Goal: Navigation & Orientation: Find specific page/section

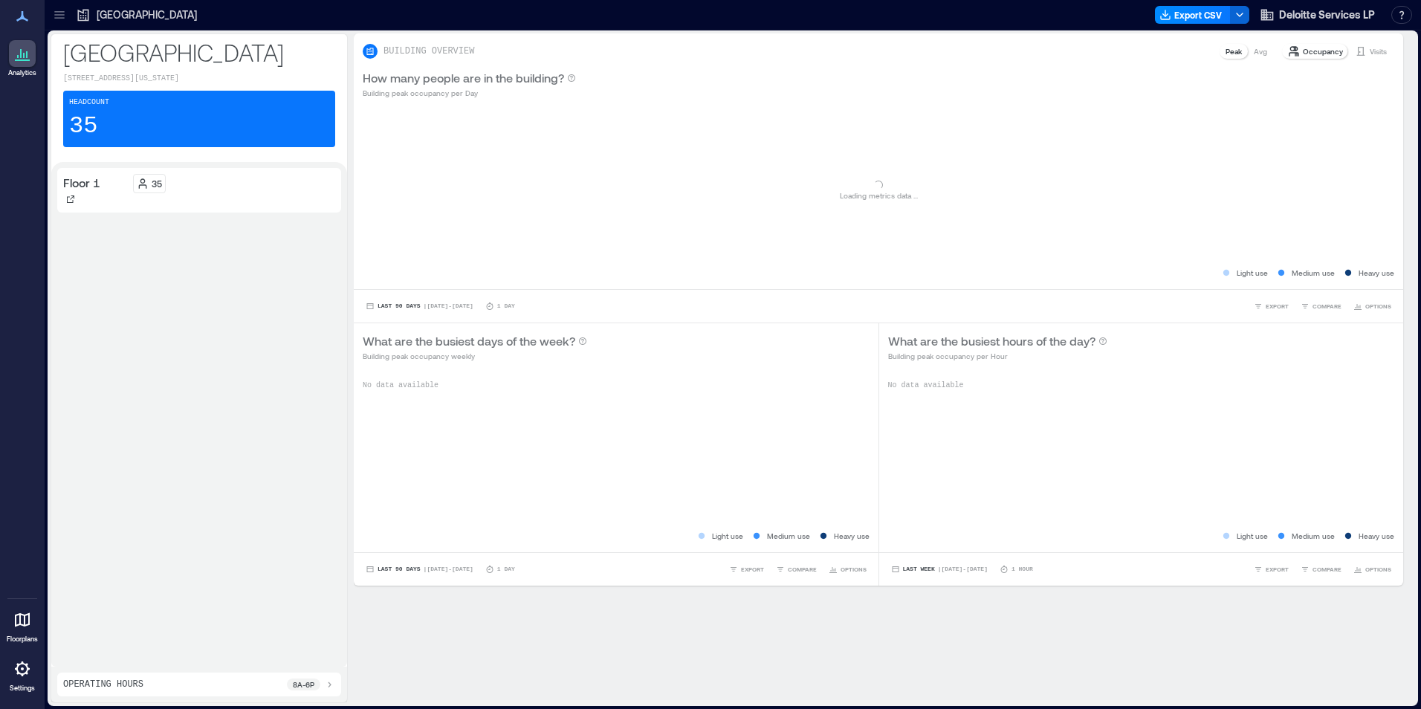
click at [61, 15] on icon at bounding box center [59, 14] width 10 height 1
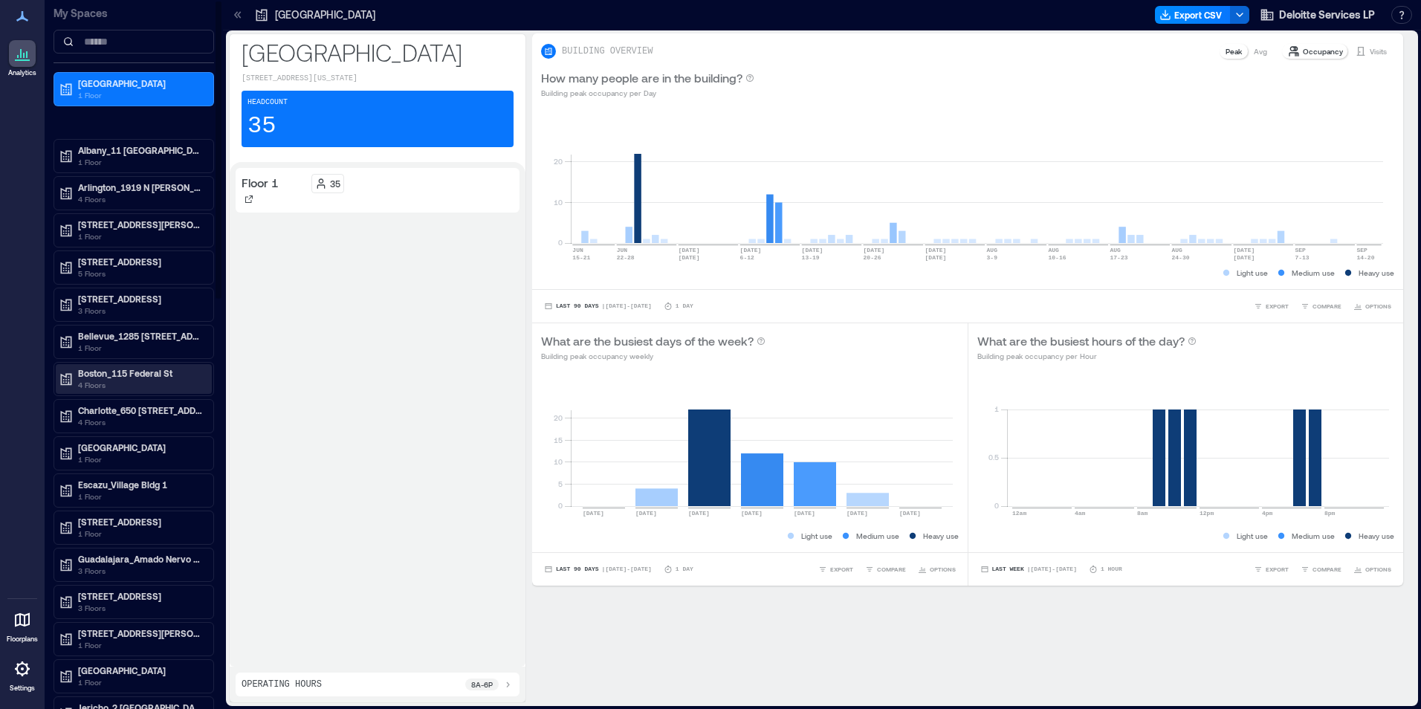
click at [97, 386] on p "4 Floors" at bounding box center [140, 385] width 125 height 12
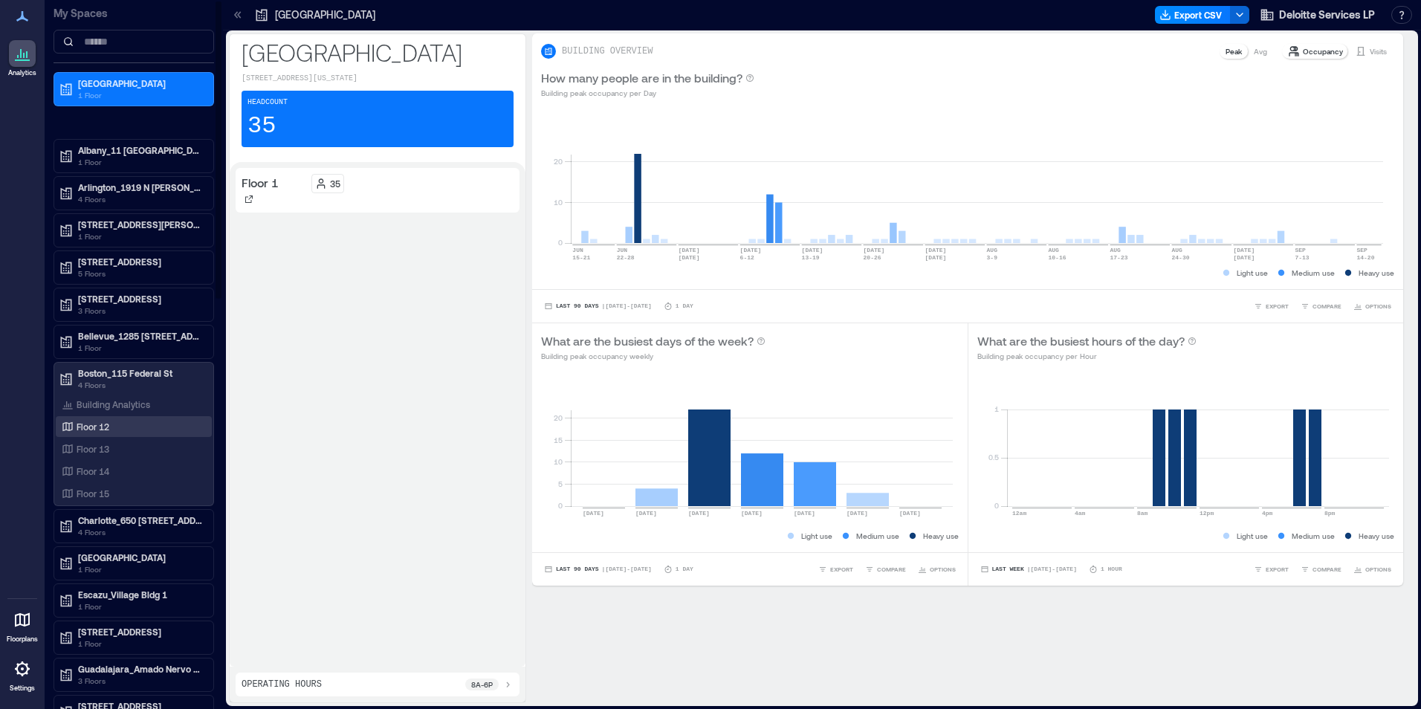
click at [94, 430] on p "Floor 12" at bounding box center [93, 427] width 33 height 12
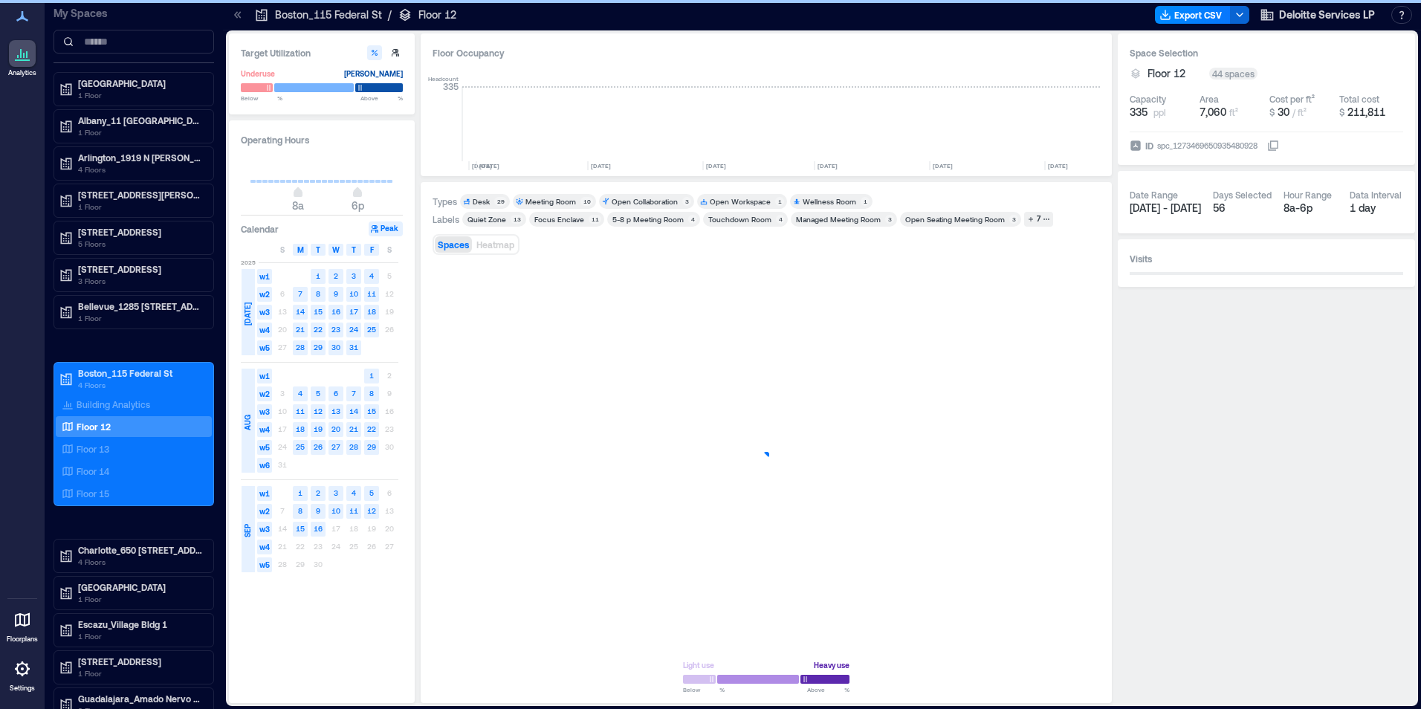
scroll to position [0, 795]
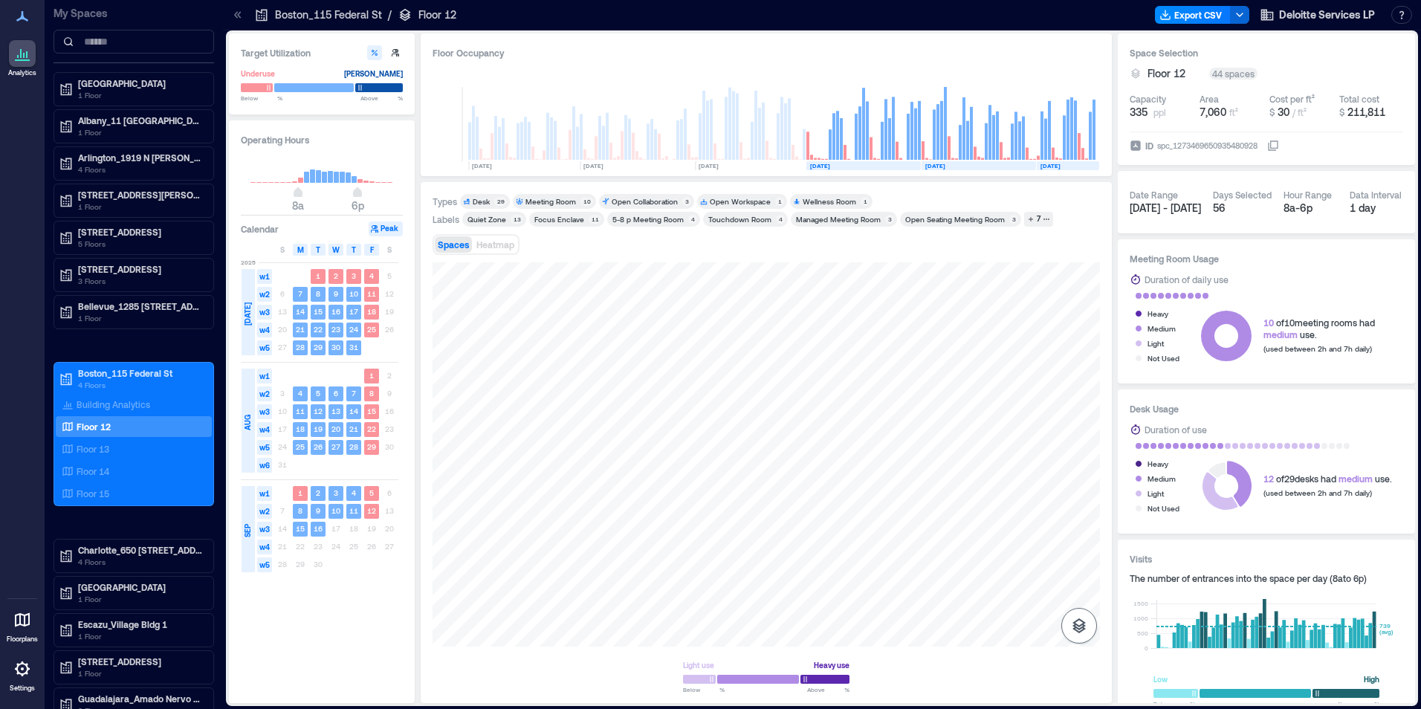
click at [1070, 623] on icon "button" at bounding box center [1079, 626] width 18 height 18
click at [1080, 551] on icon "button" at bounding box center [1079, 546] width 15 height 13
click at [81, 452] on p "Floor 13" at bounding box center [93, 449] width 33 height 12
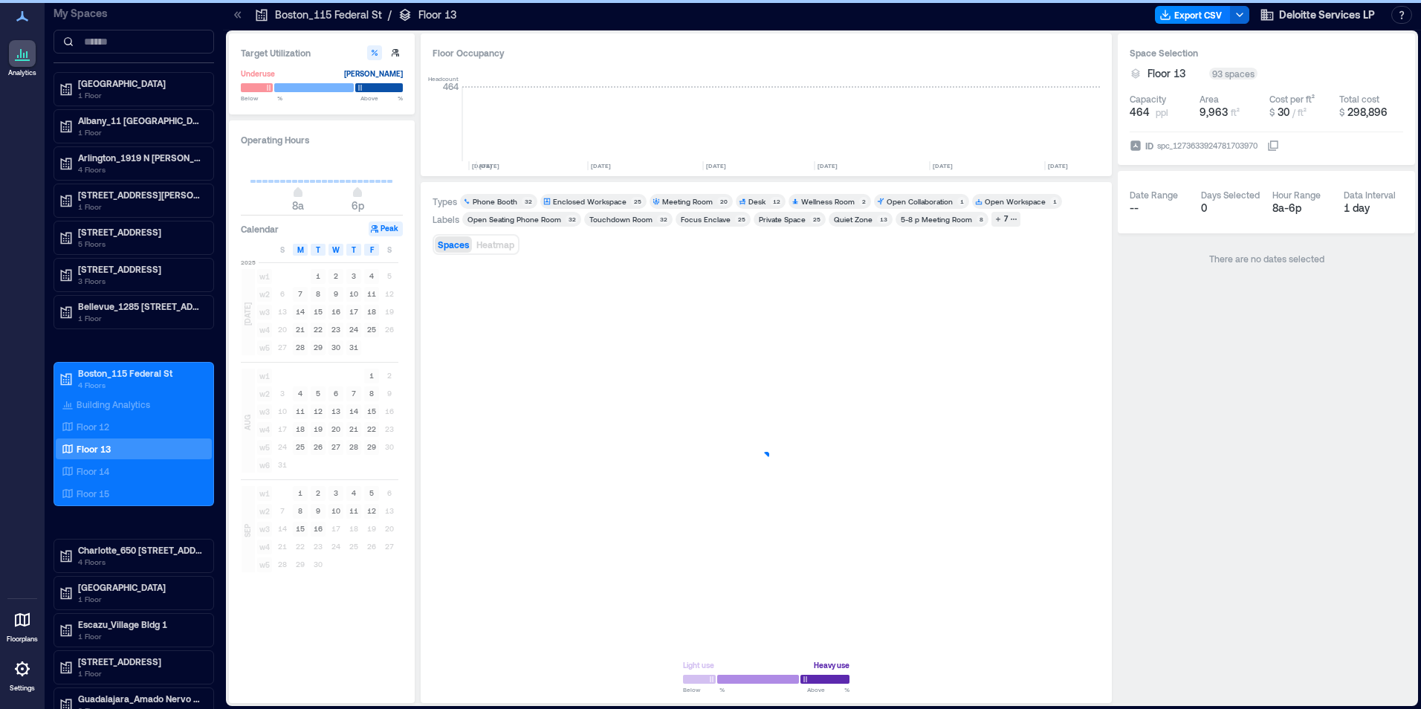
scroll to position [0, 795]
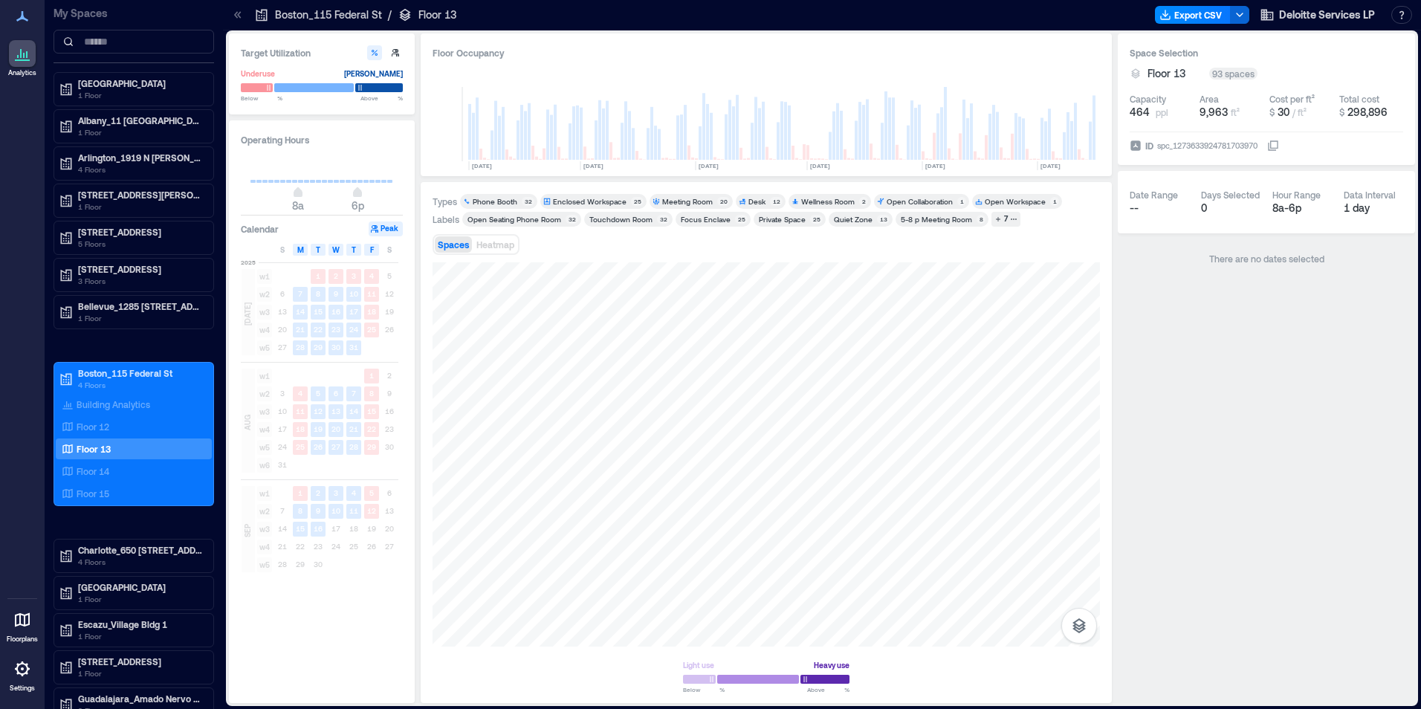
click at [480, 708] on html "Analytics Floorplans Settings My Spaces [GEOGRAPHIC_DATA][PERSON_NAME][PERSON_N…" at bounding box center [710, 354] width 1421 height 709
click at [81, 471] on p "Floor 14" at bounding box center [93, 471] width 33 height 12
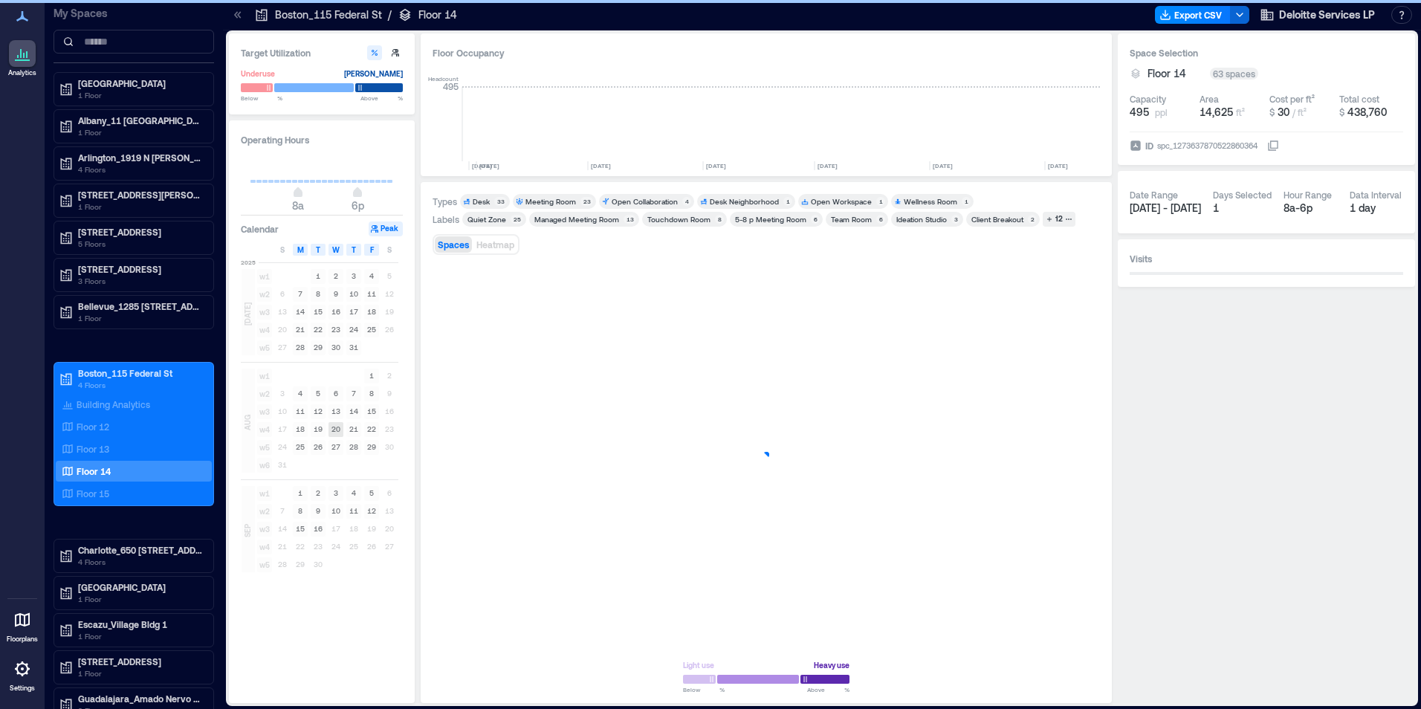
scroll to position [0, 795]
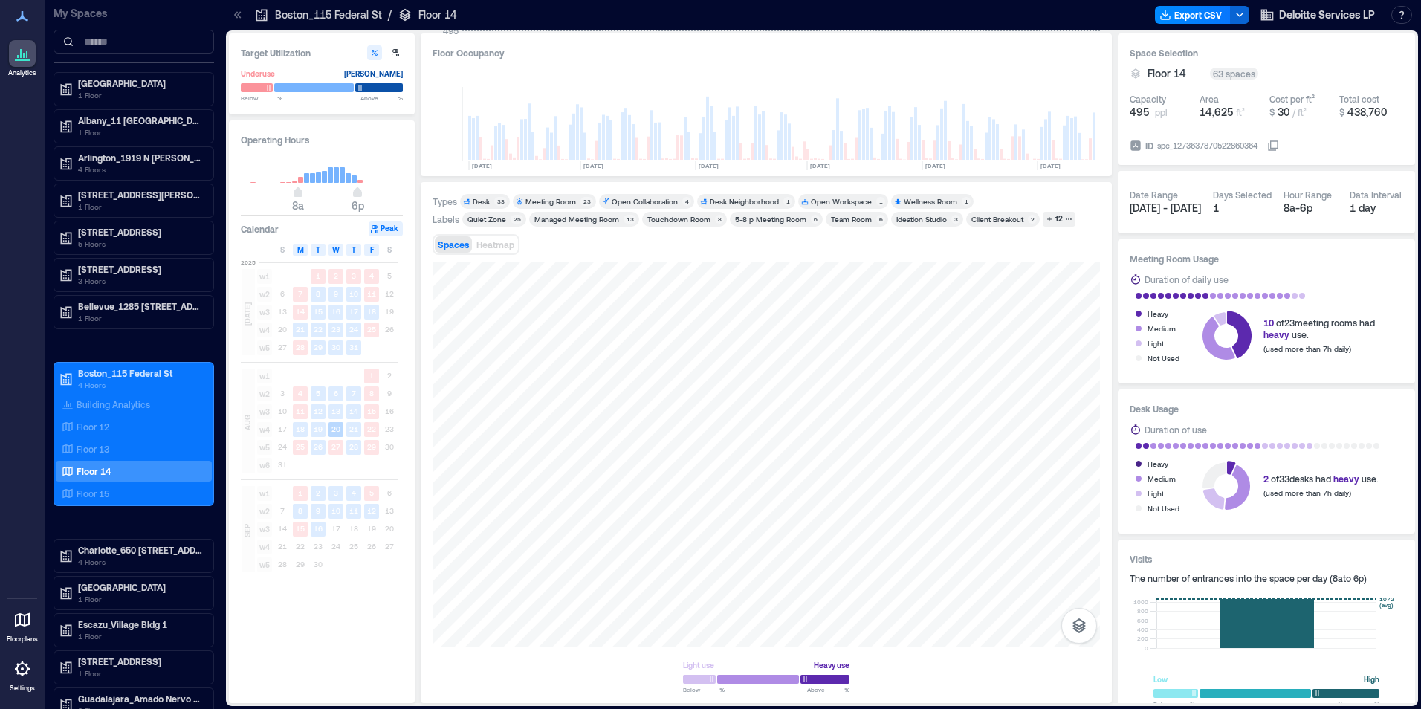
click at [803, 261] on div "Types Desk 33 Meeting Room 23 Open Collaboration 4 Desk Neighborhood 1 Open Wor…" at bounding box center [766, 442] width 667 height 497
click at [525, 708] on html "Analytics Floorplans Settings My Spaces [GEOGRAPHIC_DATA][PERSON_NAME][PERSON_N…" at bounding box center [710, 354] width 1421 height 709
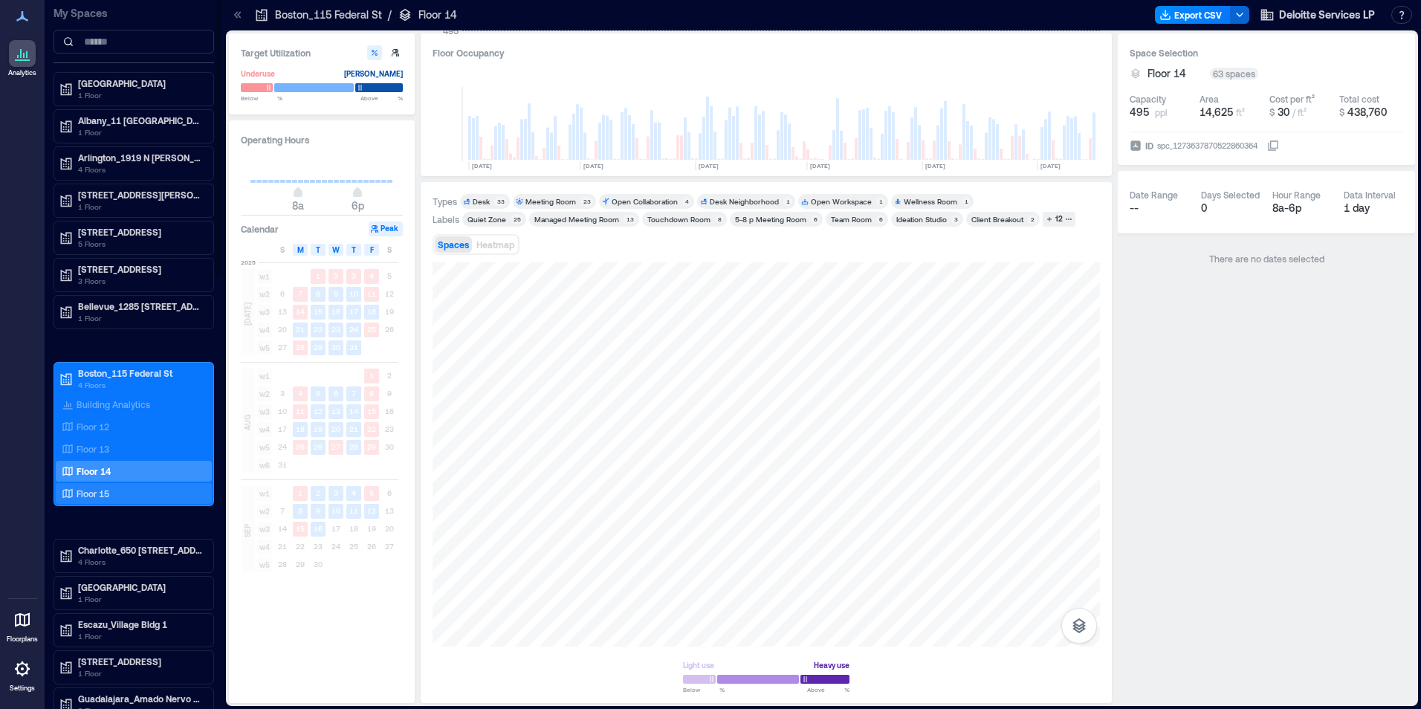
click at [101, 496] on p "Floor 15" at bounding box center [93, 494] width 33 height 12
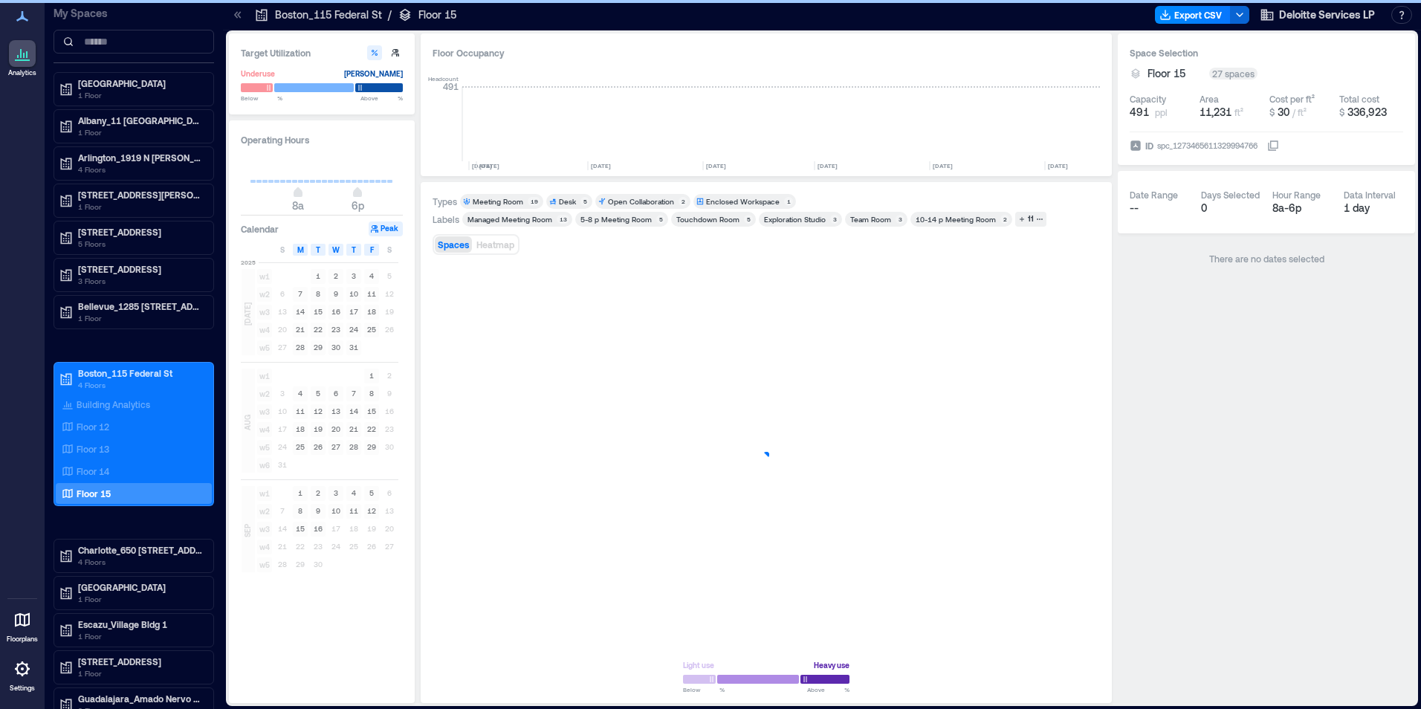
scroll to position [0, 795]
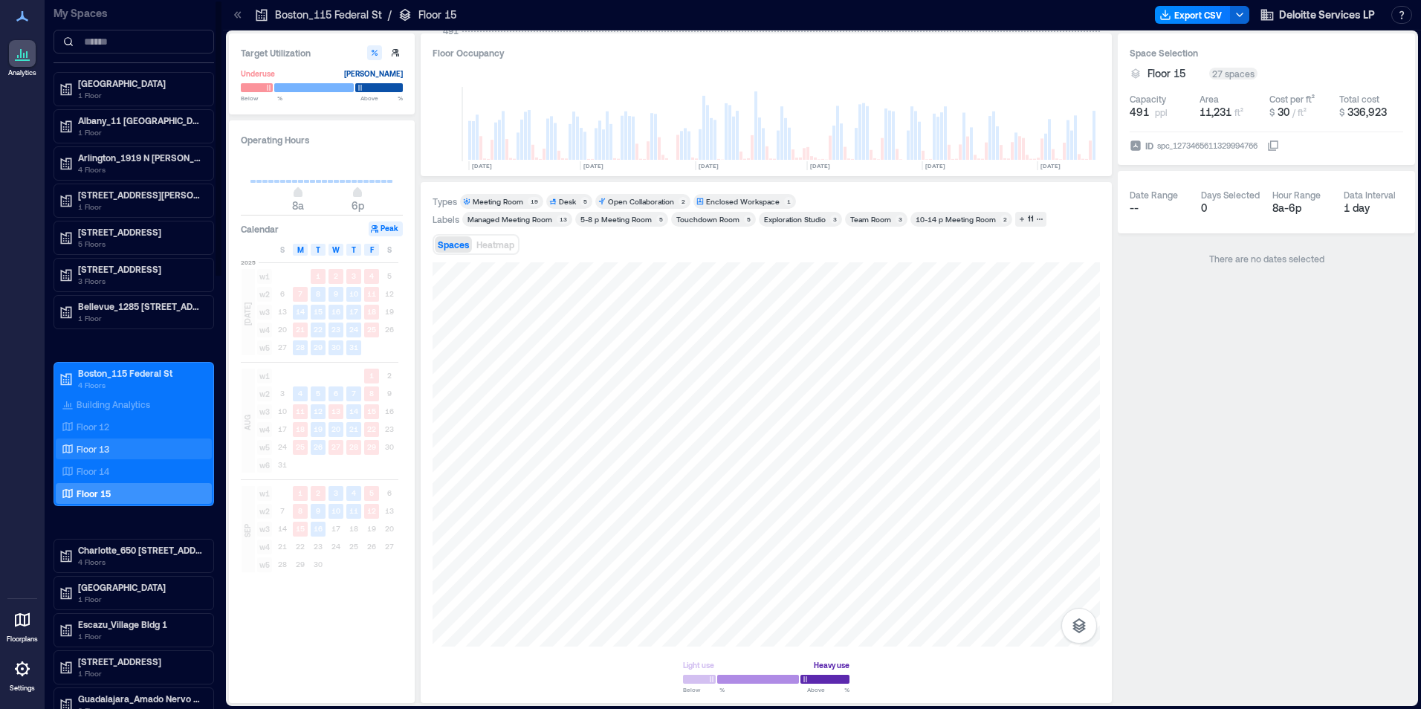
click at [96, 445] on p "Floor 13" at bounding box center [93, 449] width 33 height 12
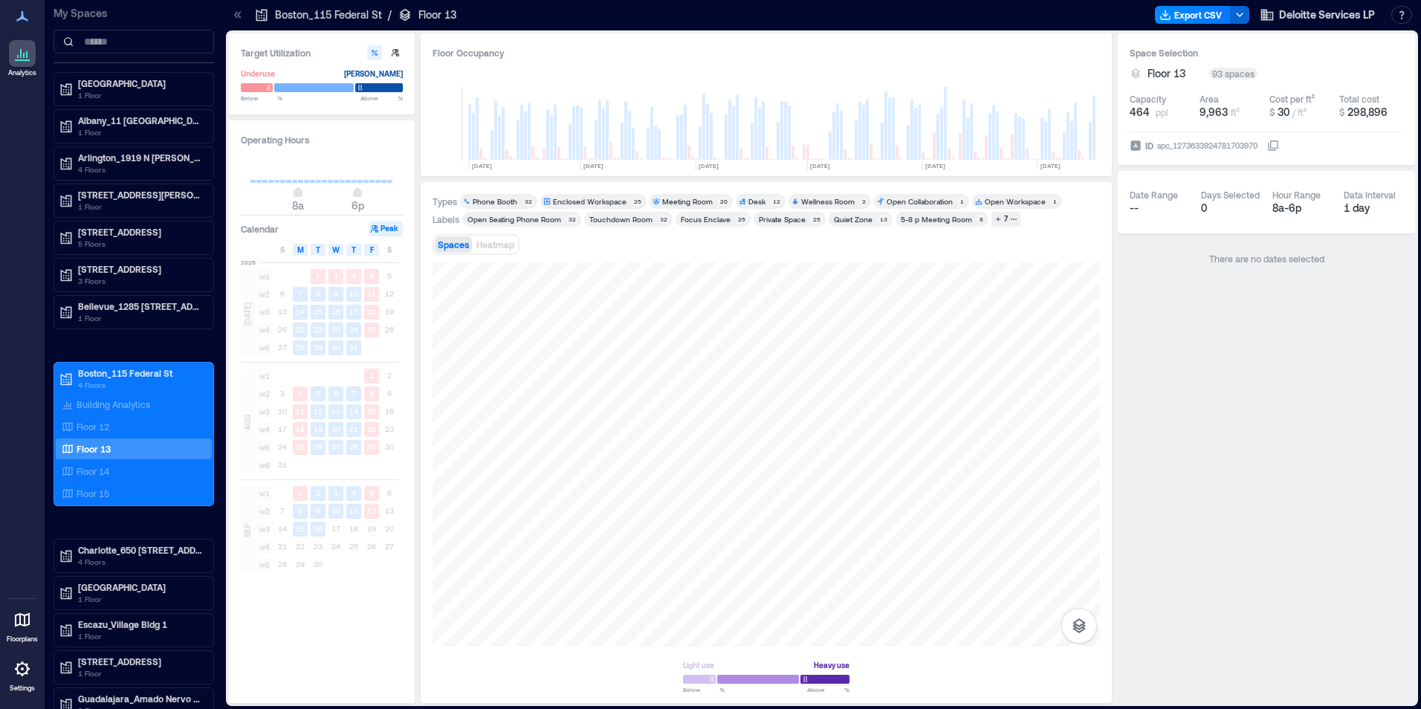
drag, startPoint x: 83, startPoint y: 424, endPoint x: 273, endPoint y: 381, distance: 195.1
click at [83, 424] on p "Floor 12" at bounding box center [93, 427] width 33 height 12
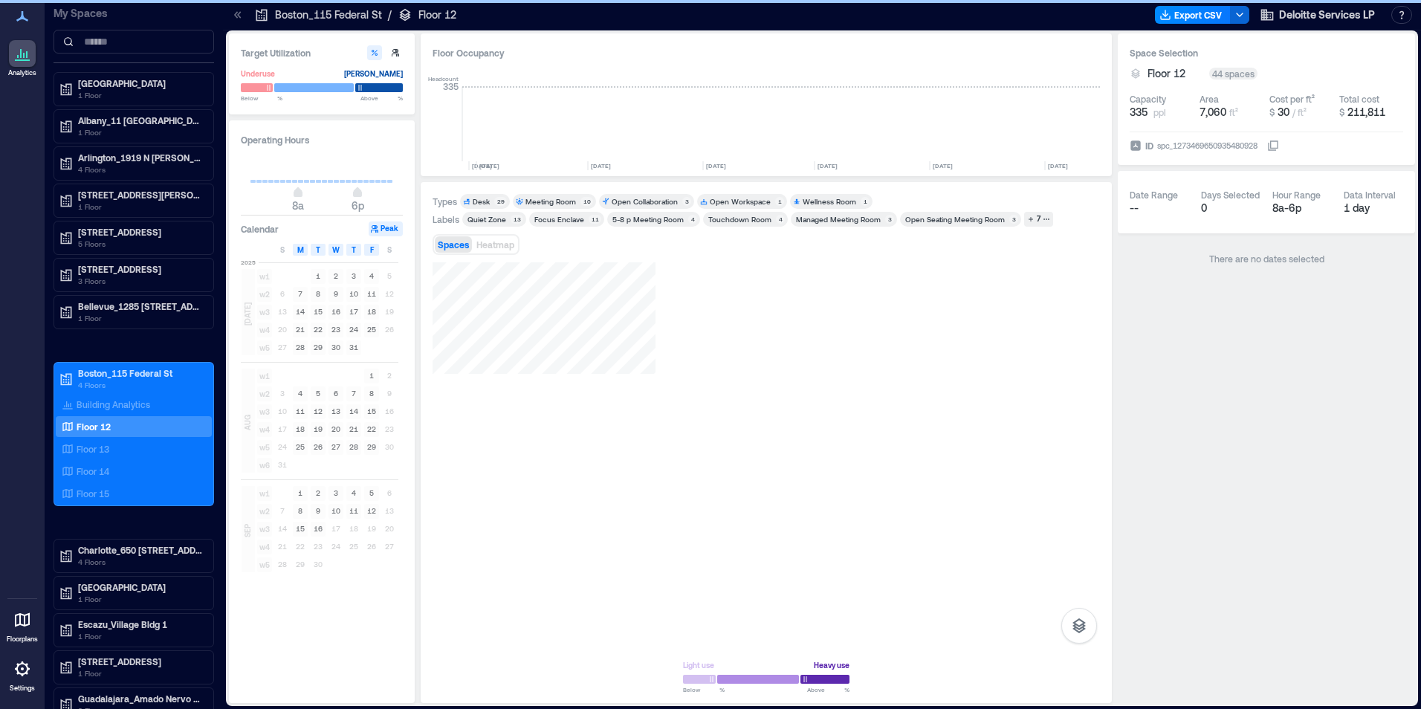
scroll to position [0, 795]
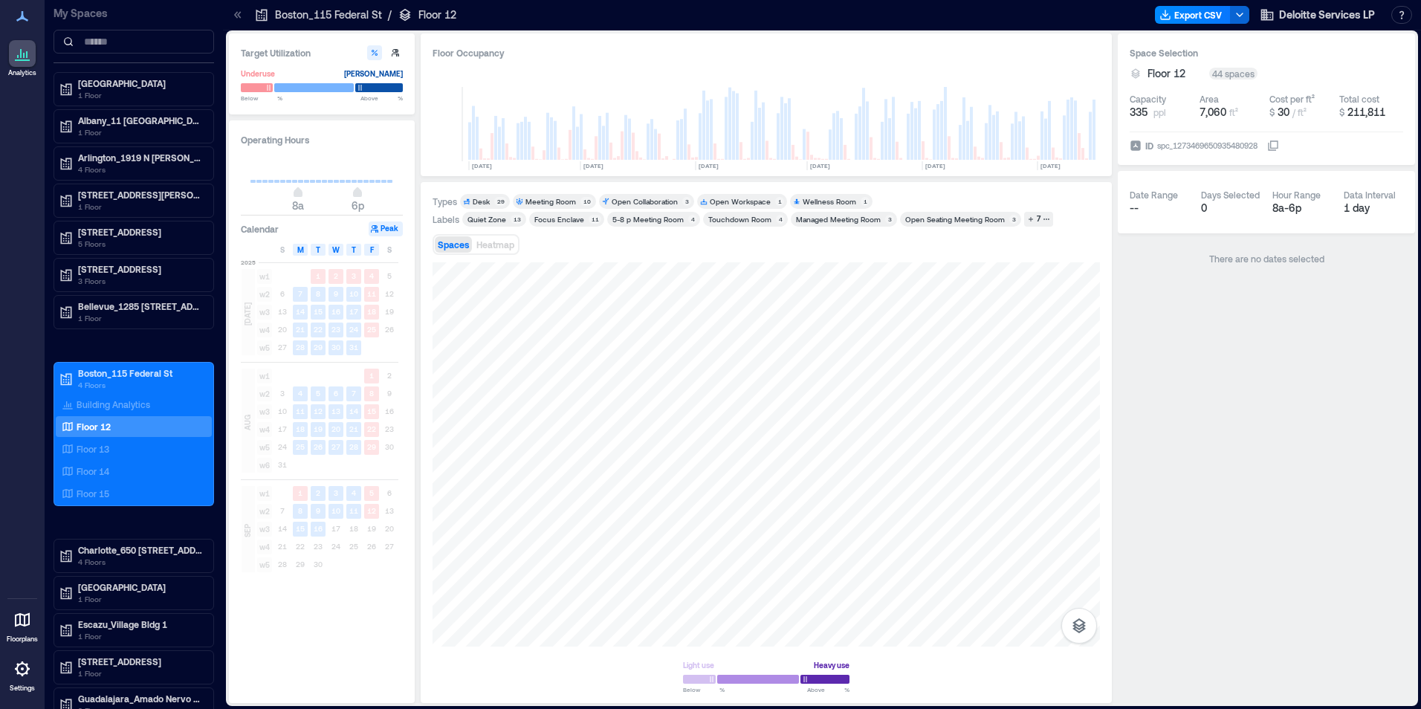
drag, startPoint x: 91, startPoint y: 451, endPoint x: 386, endPoint y: 421, distance: 297.4
click at [91, 451] on p "Floor 13" at bounding box center [93, 449] width 33 height 12
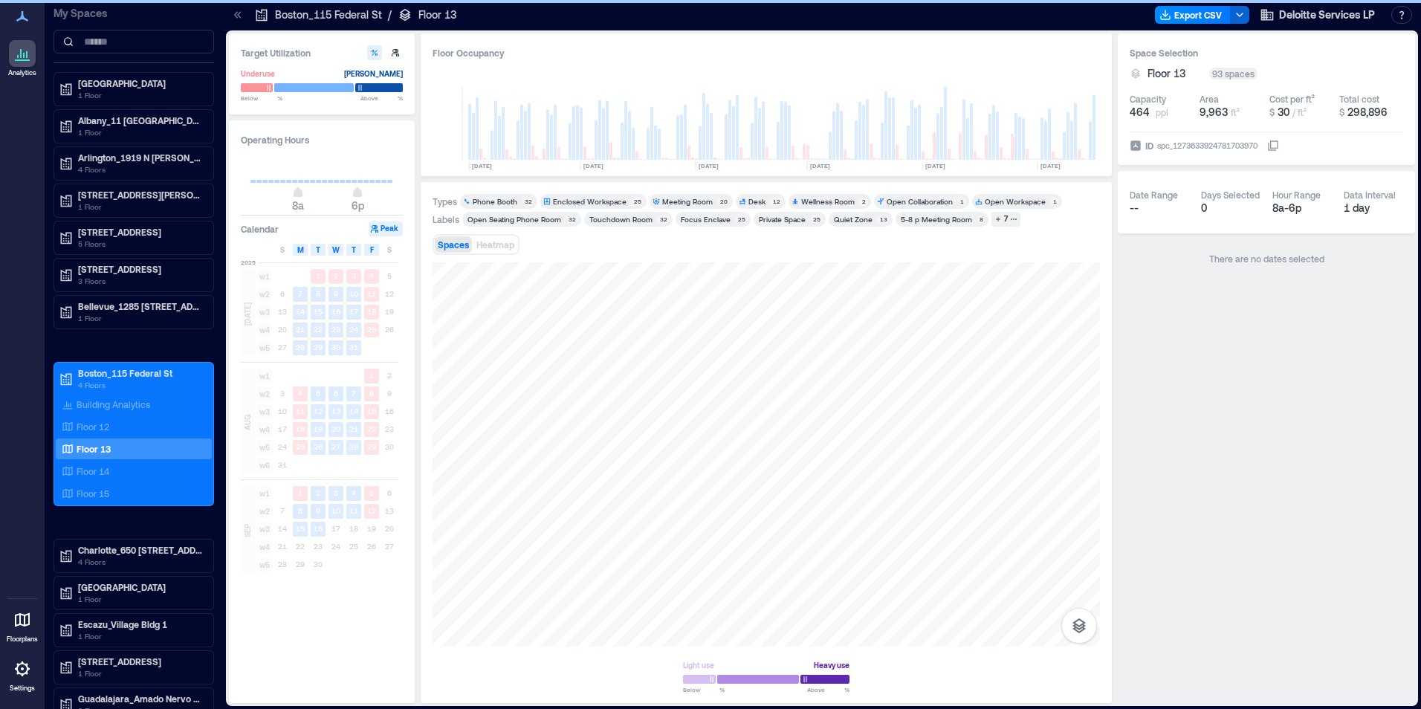
click at [404, 444] on div "Target Utilization Underuse [PERSON_NAME] Below ** % Above ** % Operating Hours…" at bounding box center [822, 368] width 1186 height 670
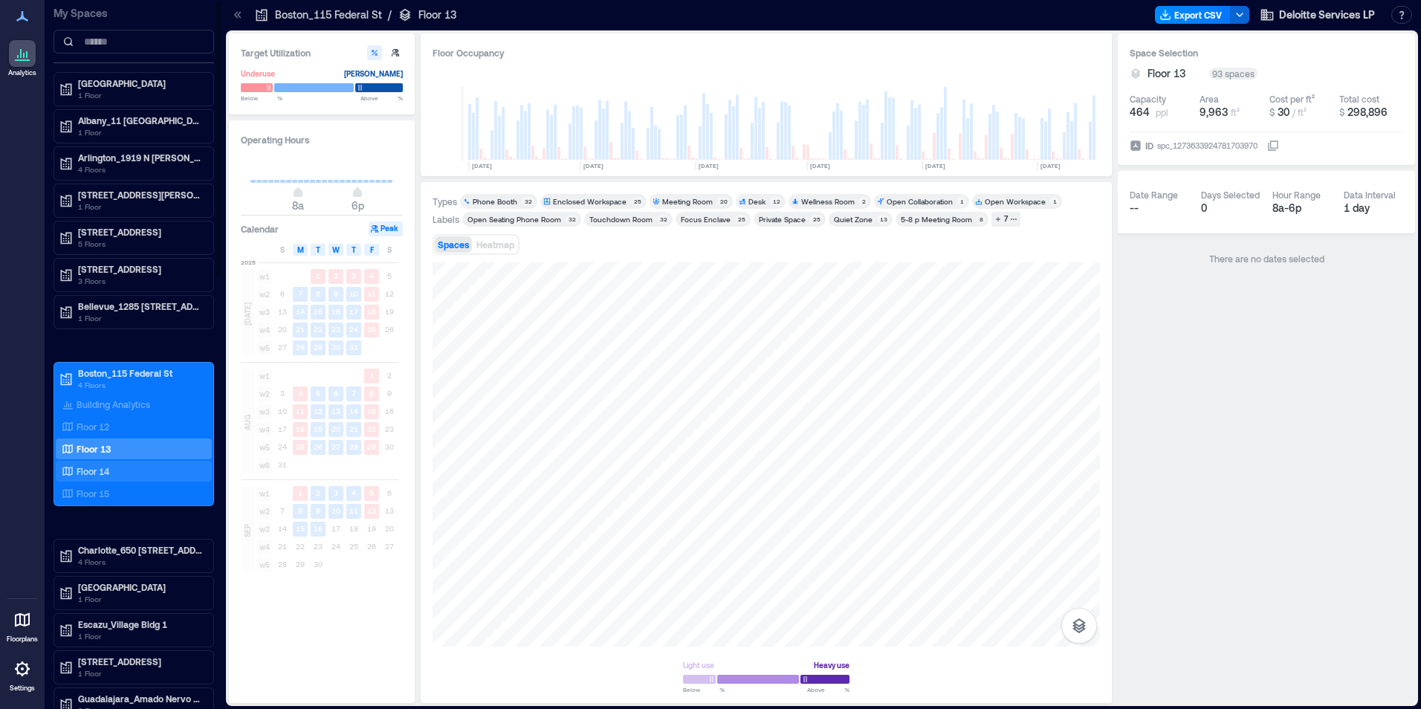
drag, startPoint x: 103, startPoint y: 470, endPoint x: 405, endPoint y: 397, distance: 310.6
click at [103, 470] on p "Floor 14" at bounding box center [93, 471] width 33 height 12
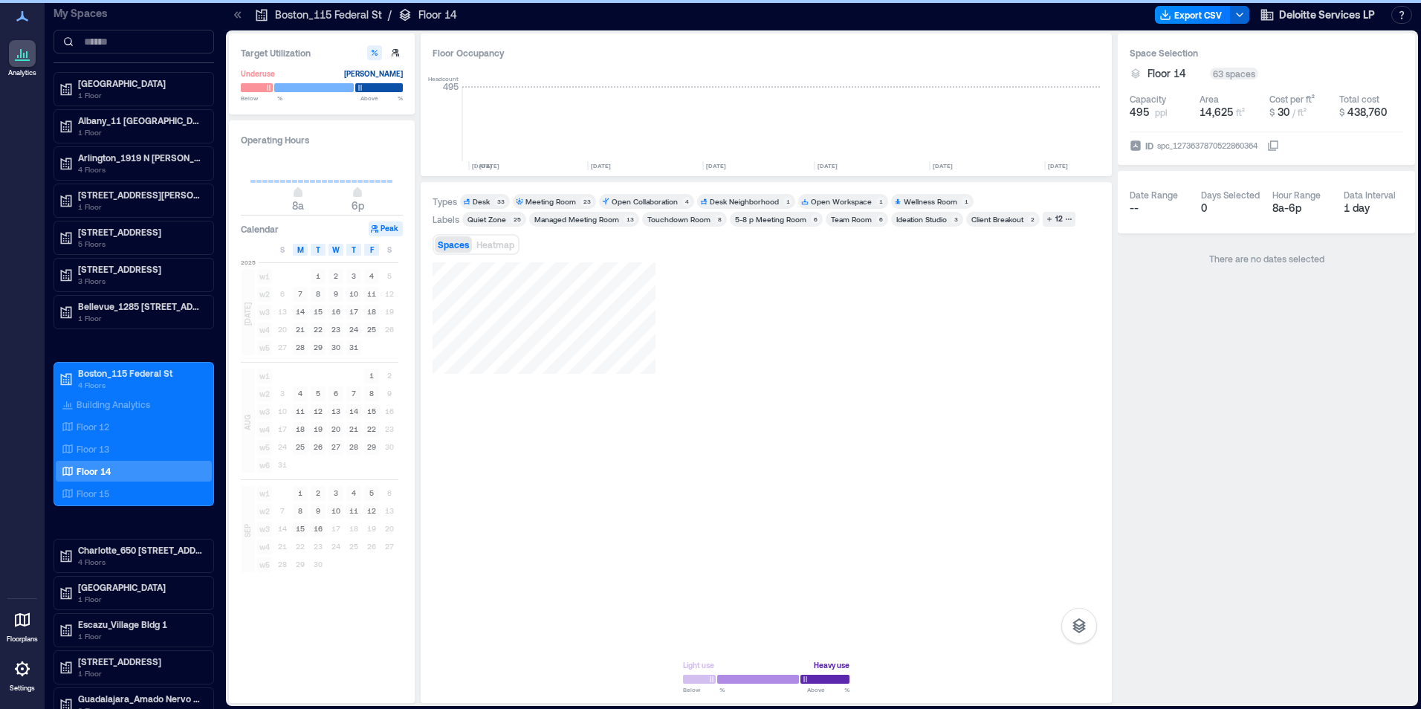
scroll to position [0, 795]
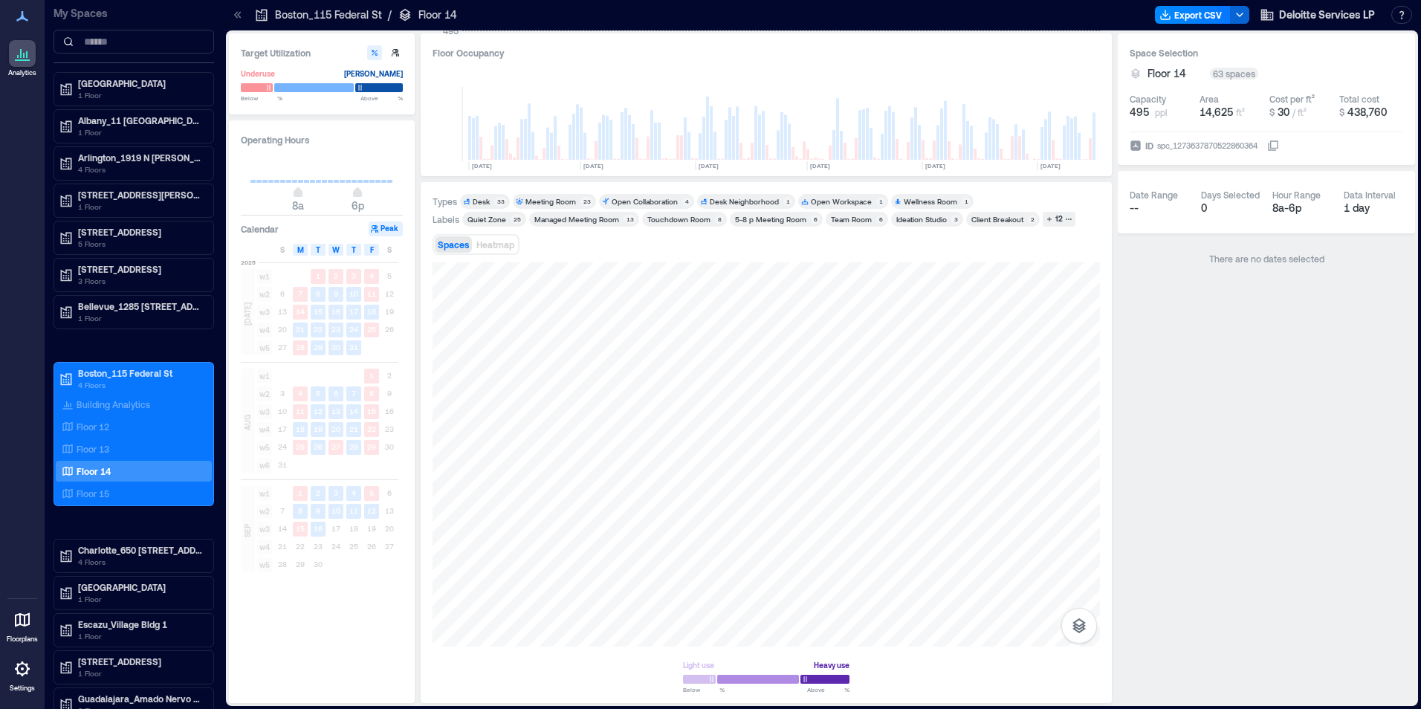
click at [488, 230] on div "Types Desk 33 Meeting Room 23 Open Collaboration 4 Desk Neighborhood 1 Open Wor…" at bounding box center [766, 442] width 667 height 497
click at [838, 708] on html "Analytics Floorplans Settings My Spaces [GEOGRAPHIC_DATA][PERSON_NAME][PERSON_N…" at bounding box center [710, 354] width 1421 height 709
drag, startPoint x: 94, startPoint y: 452, endPoint x: 337, endPoint y: 438, distance: 243.4
click at [94, 452] on p "Floor 13" at bounding box center [93, 449] width 33 height 12
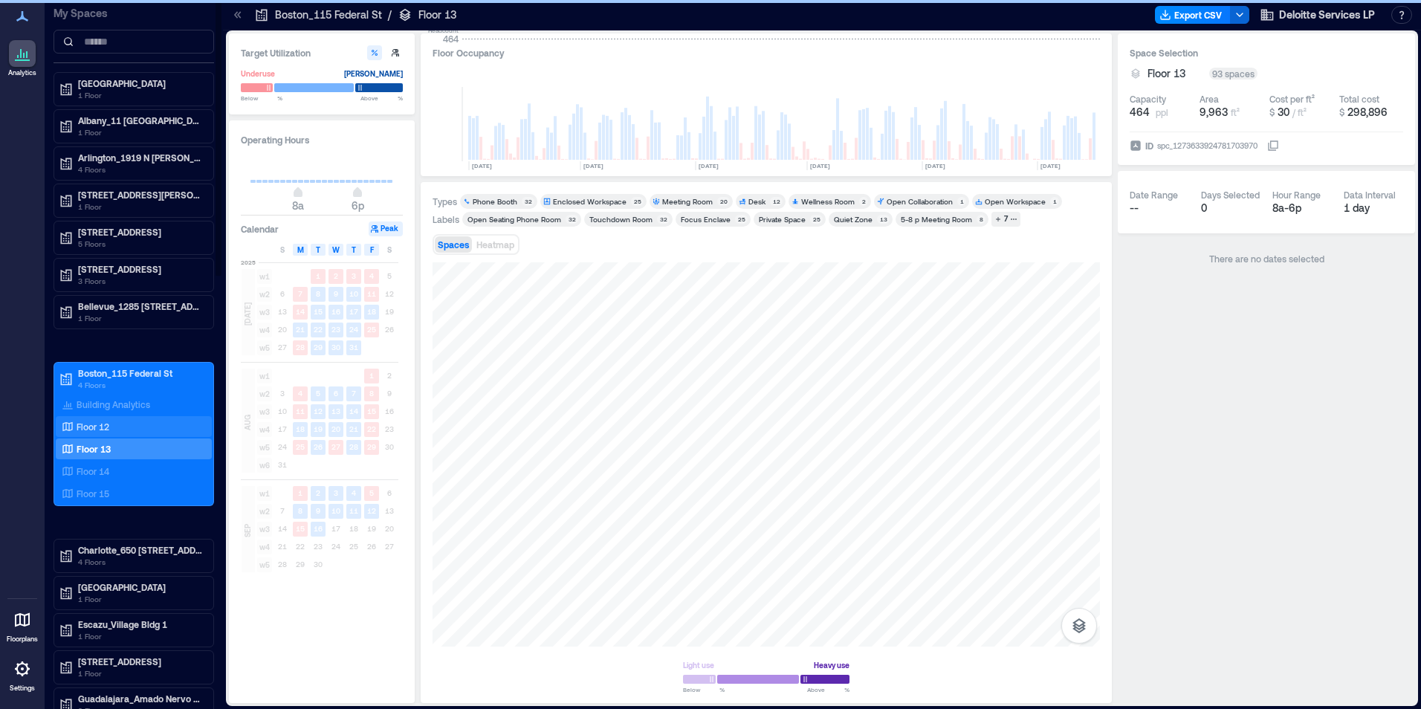
click at [82, 425] on p "Floor 12" at bounding box center [93, 427] width 33 height 12
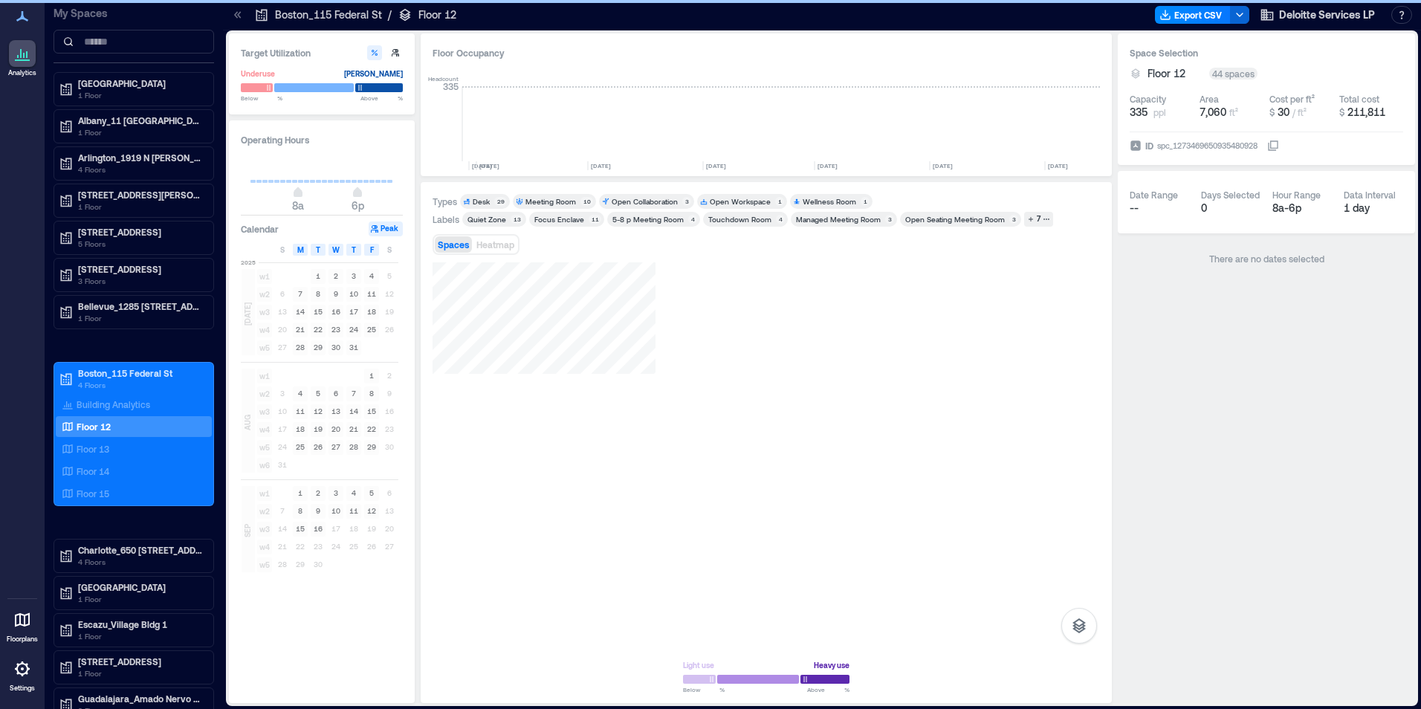
scroll to position [0, 795]
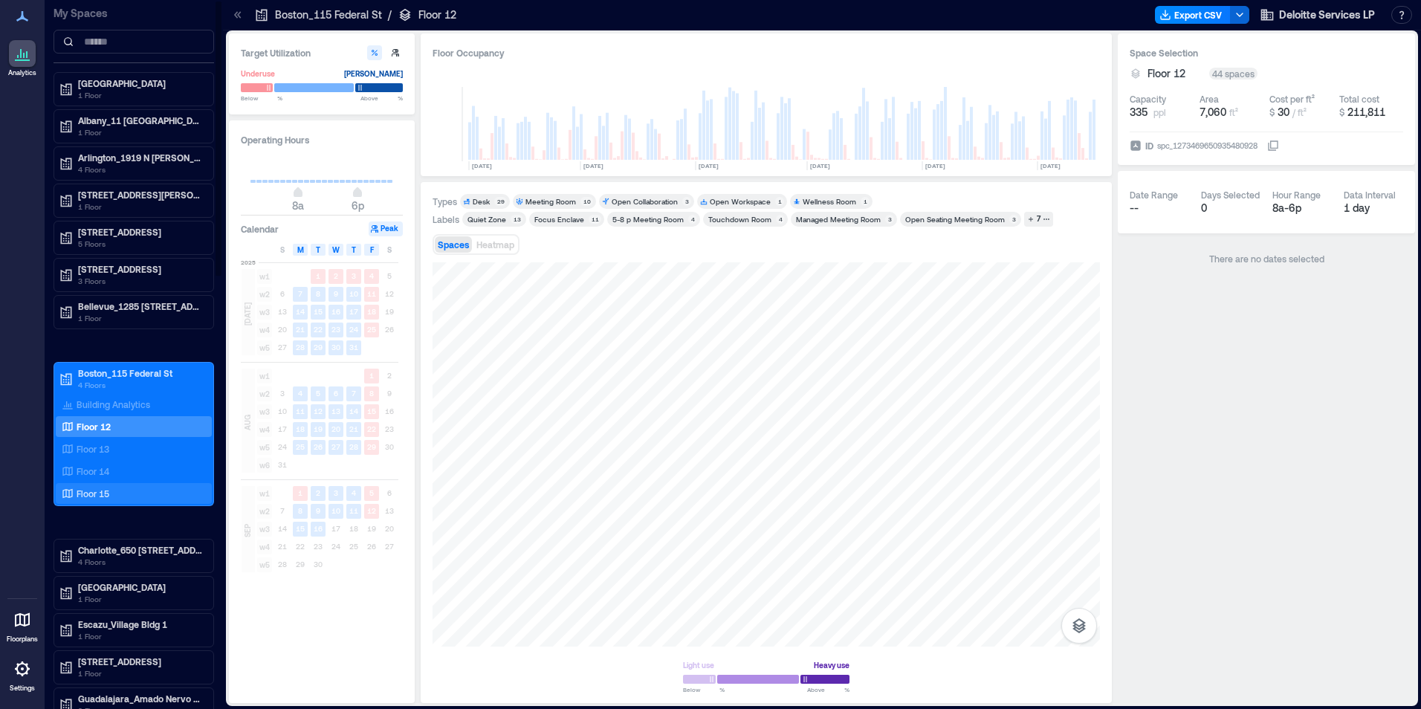
click at [92, 492] on p "Floor 15" at bounding box center [93, 494] width 33 height 12
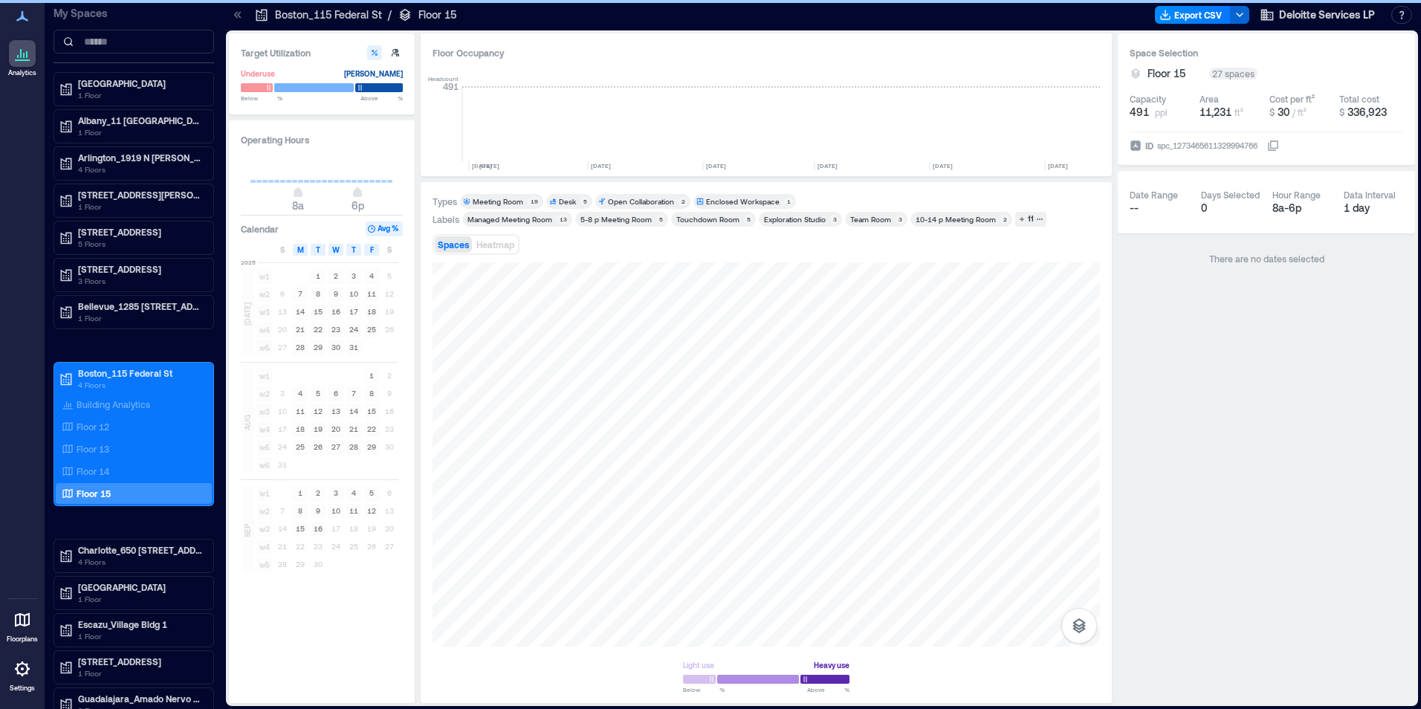
scroll to position [0, 795]
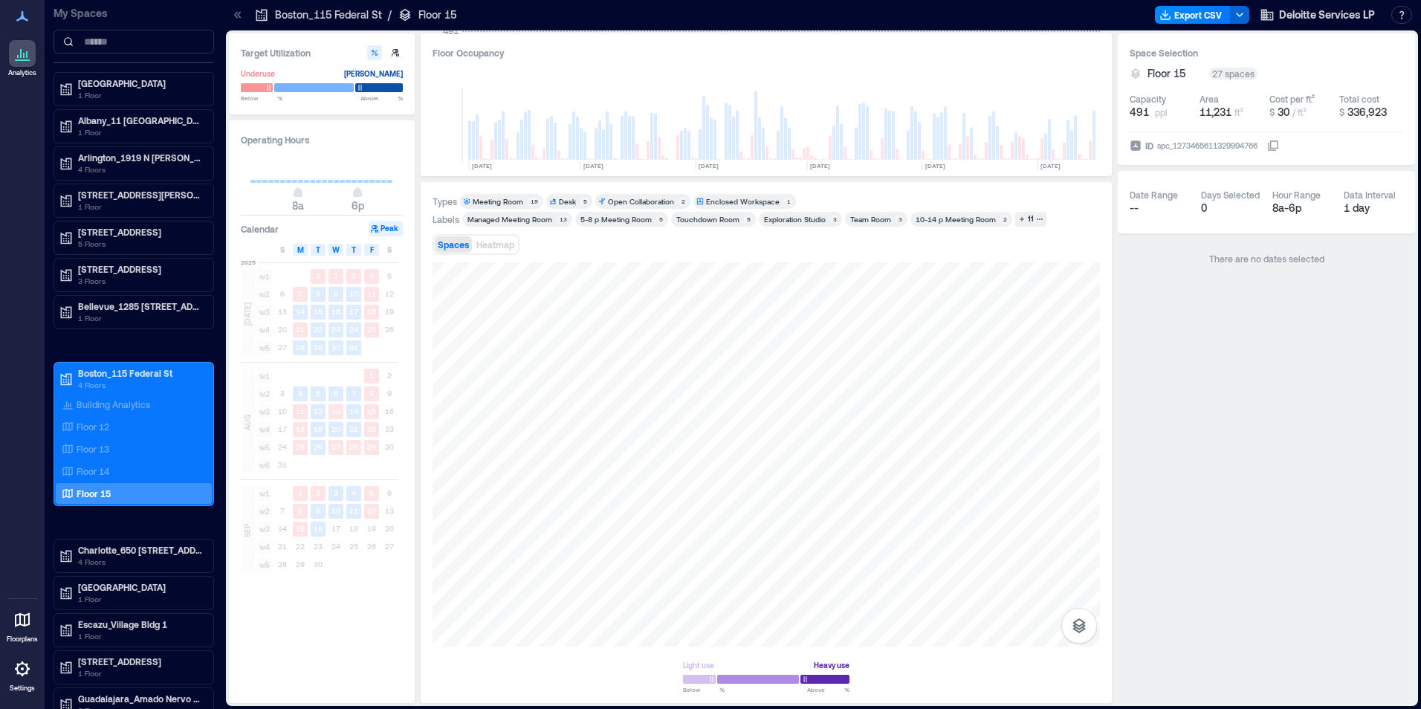
click at [688, 262] on div "Types Meeting Room 19 Desk 5 Open Collaboration 2 Enclosed Workspace 1 Labels M…" at bounding box center [766, 442] width 667 height 497
click at [797, 354] on div at bounding box center [766, 454] width 667 height 384
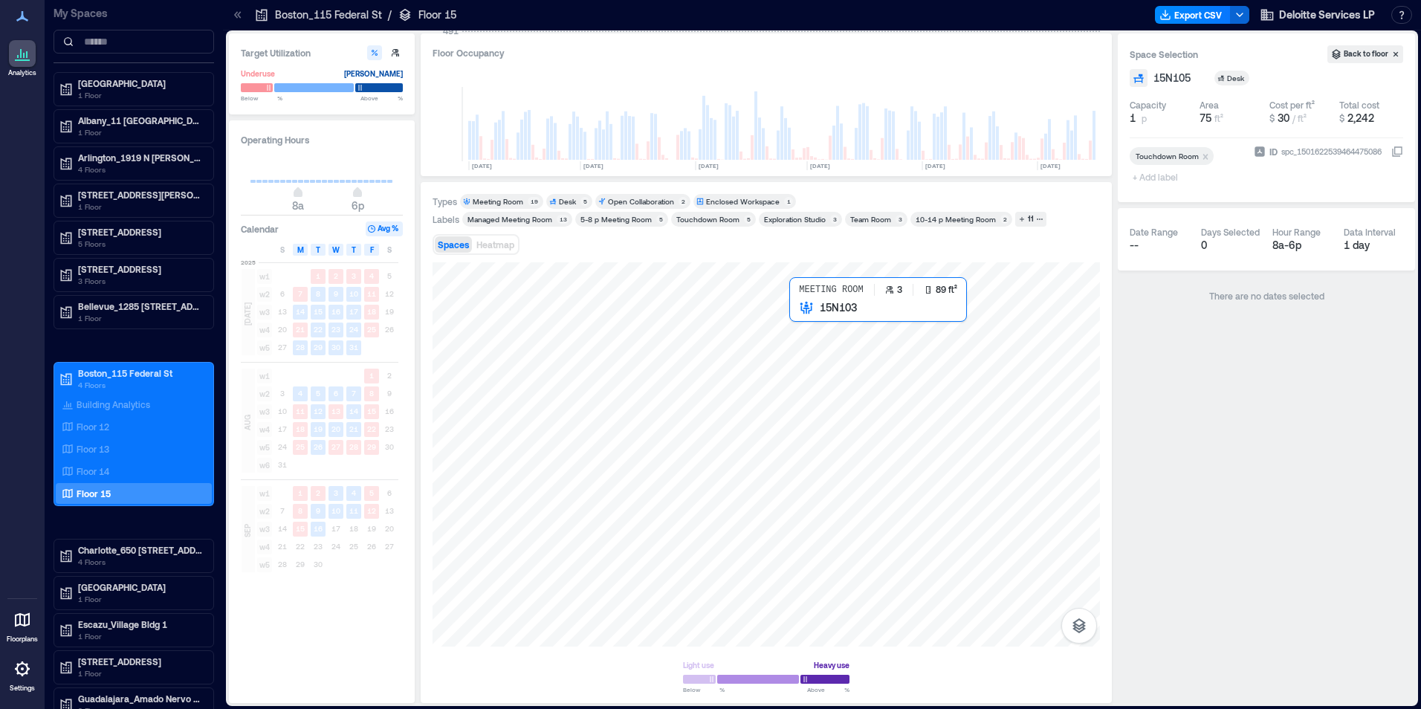
click at [795, 323] on div at bounding box center [766, 454] width 667 height 384
